Goal: Find specific page/section

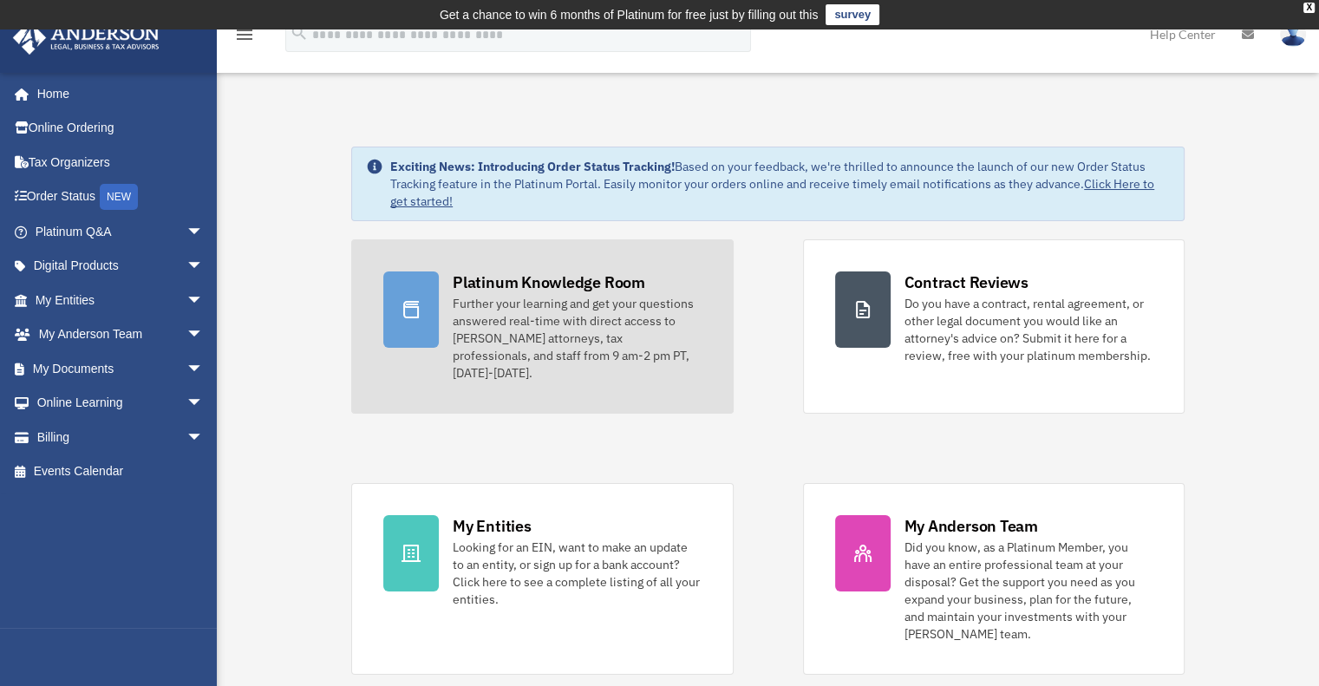
click at [567, 314] on div "Further your learning and get your questions answered real-time with direct acc…" at bounding box center [577, 338] width 248 height 87
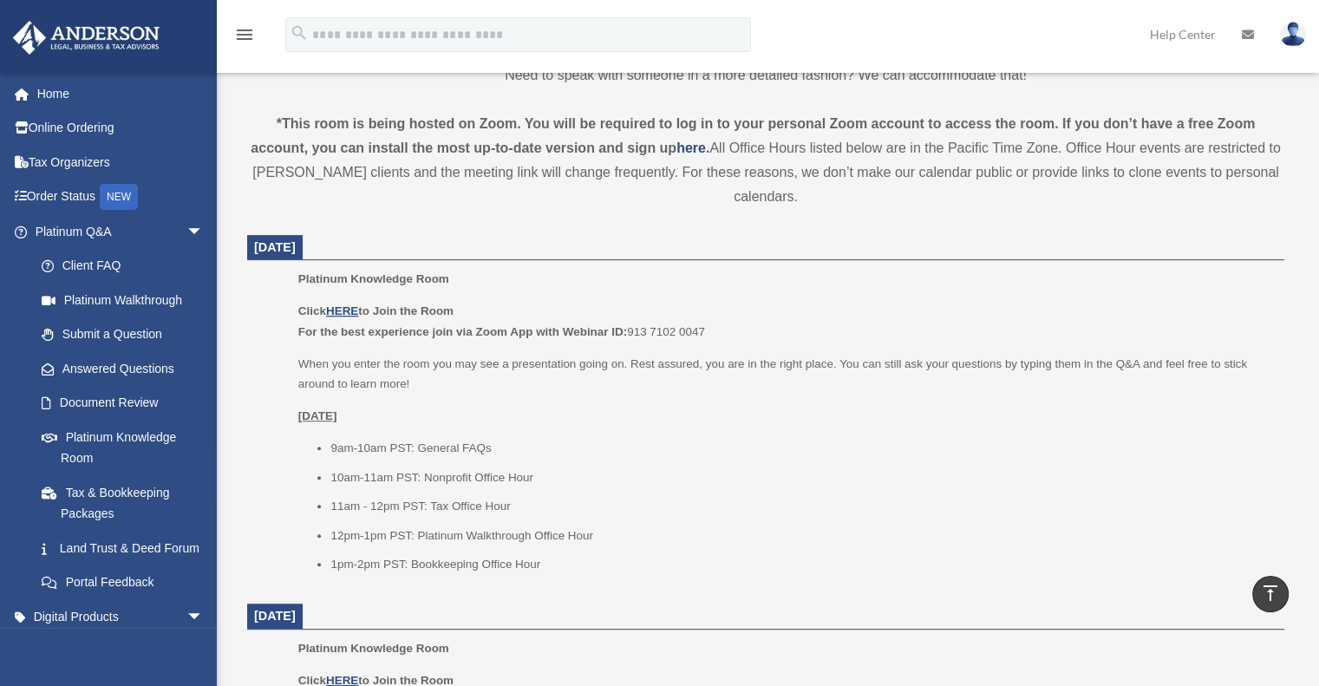
scroll to position [570, 0]
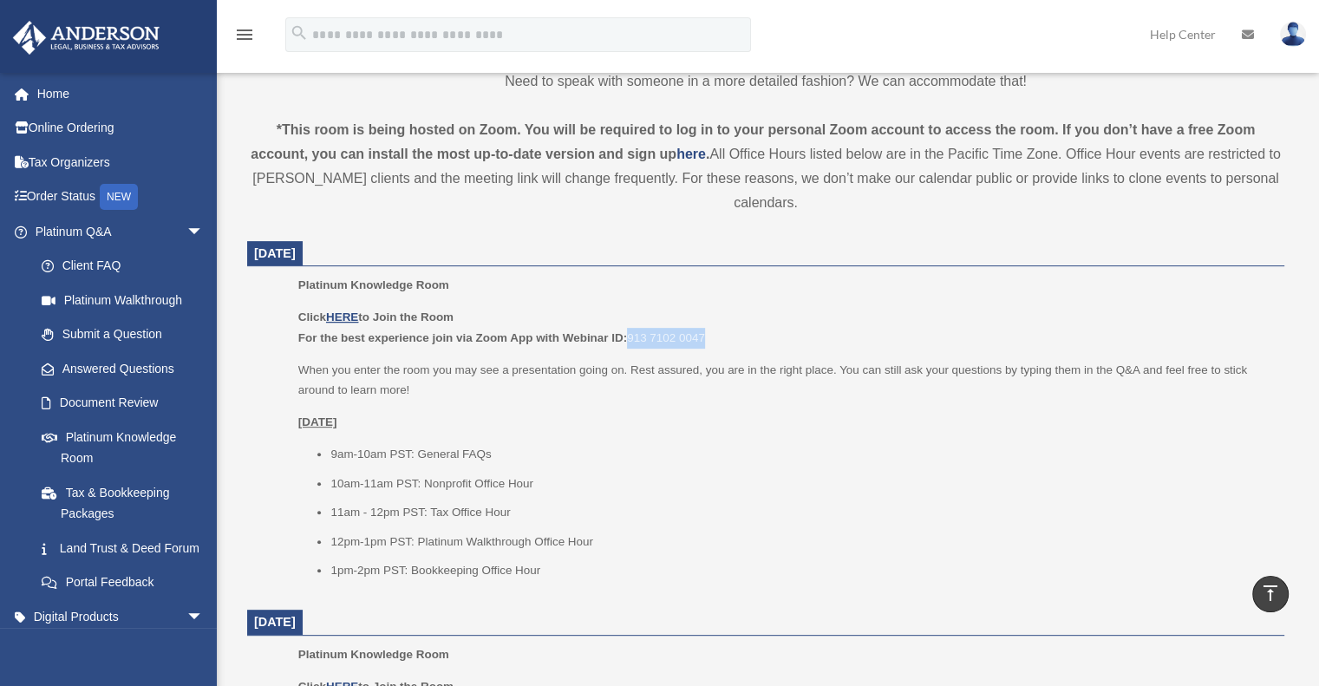
drag, startPoint x: 630, startPoint y: 335, endPoint x: 709, endPoint y: 332, distance: 79.0
click at [709, 332] on p "Click HERE to Join the Room For the best experience join via Zoom App with Webi…" at bounding box center [785, 327] width 974 height 41
copy p "913 7102 0047"
click at [343, 317] on u "HERE" at bounding box center [342, 316] width 32 height 13
